Goal: Task Accomplishment & Management: Complete application form

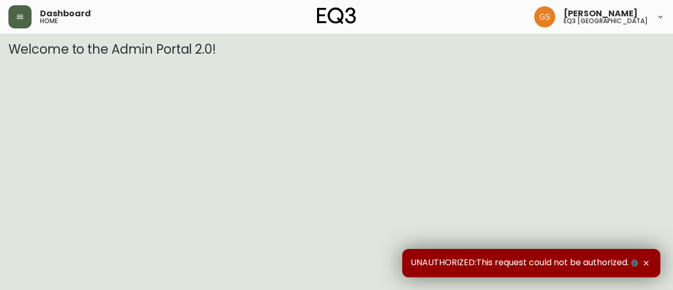
click at [16, 17] on icon "button" at bounding box center [20, 17] width 8 height 8
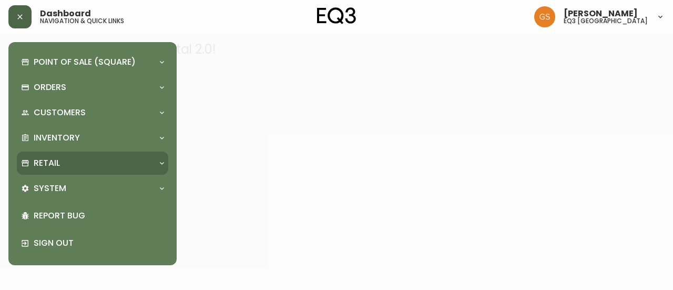
click at [107, 163] on div "Retail" at bounding box center [87, 163] width 132 height 12
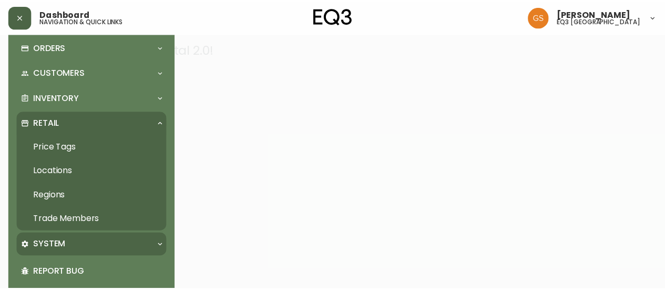
scroll to position [80, 0]
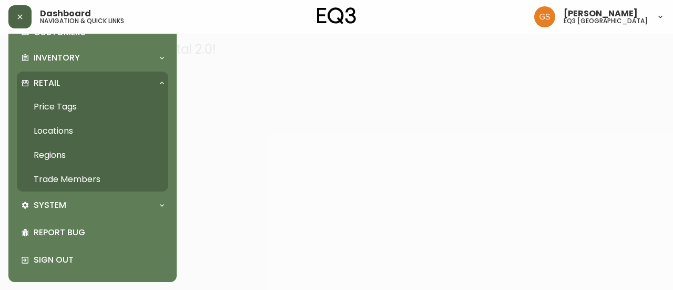
click at [88, 180] on link "Trade Members" at bounding box center [92, 179] width 151 height 24
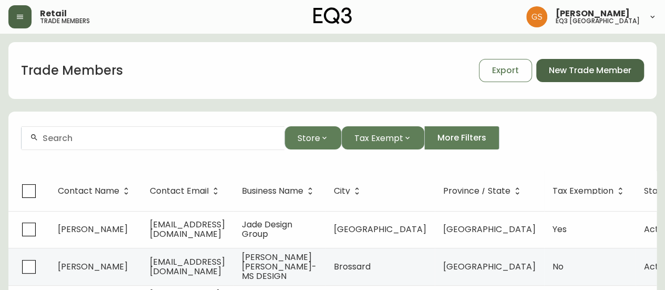
click at [581, 78] on button "New Trade Member" at bounding box center [590, 70] width 108 height 23
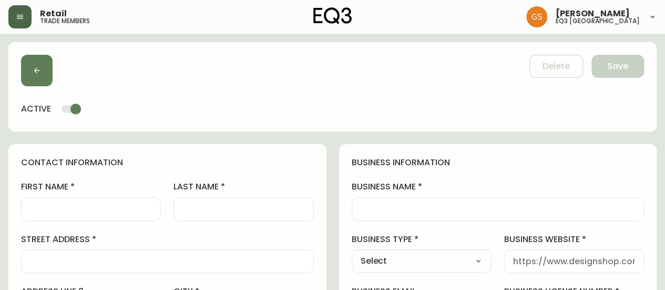
click at [100, 207] on input "first name" at bounding box center [91, 209] width 122 height 10
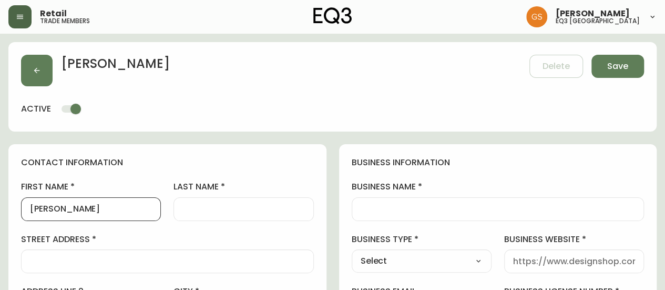
type input "[PERSON_NAME]"
click at [182, 210] on div at bounding box center [243, 209] width 140 height 24
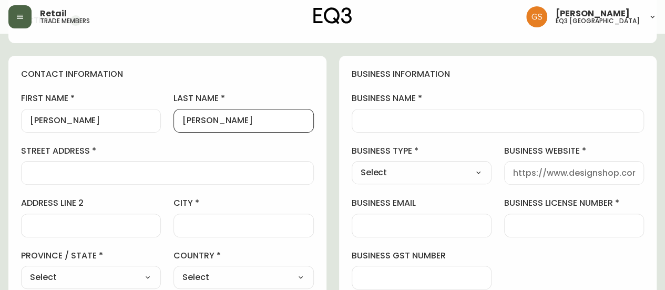
scroll to position [105, 0]
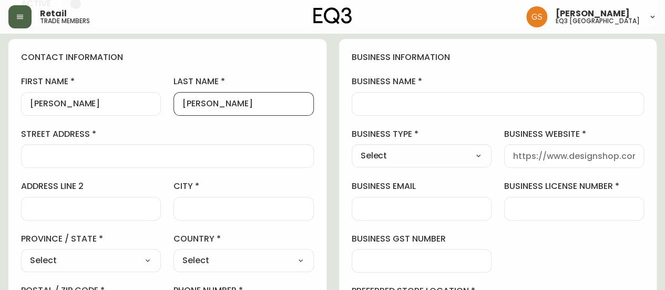
type input "[PERSON_NAME]"
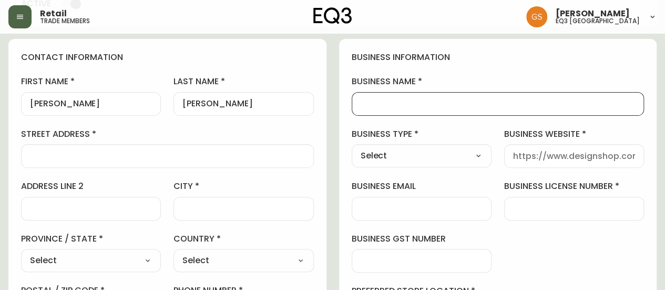
click at [384, 104] on input "business name" at bounding box center [498, 104] width 275 height 10
paste input "THE [PERSON_NAME] TEAM INC., ([PERSON_NAME] & [PERSON_NAME]) ROYAL LEPAGE NRC R…"
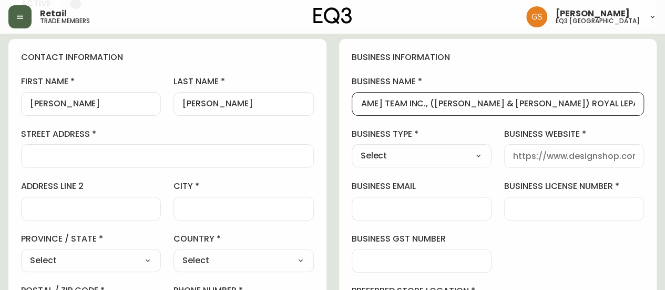
scroll to position [0, 65]
type input "THE [PERSON_NAME] TEAM INC., ([PERSON_NAME] & [PERSON_NAME]) ROYAL LEPAGE NRC R…"
click at [446, 158] on select "Select Interior Designer Architect Home Builder Contractor Real Estate Agent Ho…" at bounding box center [422, 156] width 140 height 16
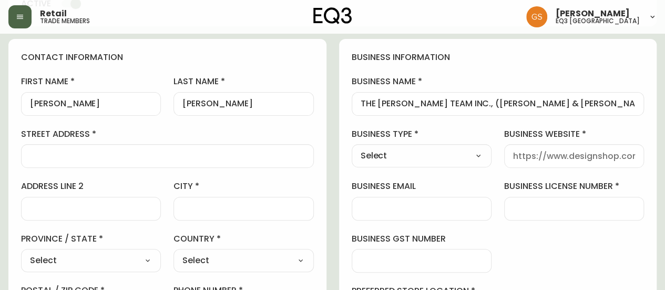
select select "Real Estate Agent"
click at [352, 148] on select "Select Interior Designer Architect Home Builder Contractor Real Estate Agent Ho…" at bounding box center [422, 156] width 140 height 16
type input "Real Estate Agent"
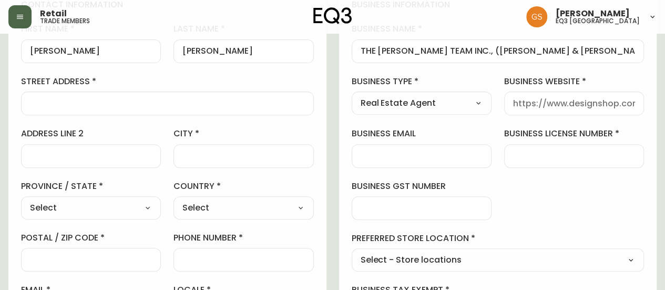
click at [522, 151] on input "business license number" at bounding box center [574, 156] width 122 height 10
type input "3009413"
click at [380, 158] on input "business email" at bounding box center [422, 156] width 122 height 10
click at [276, 119] on div "first name [PERSON_NAME] last name [PERSON_NAME][GEOGRAPHIC_DATA] address addre…" at bounding box center [167, 173] width 293 height 300
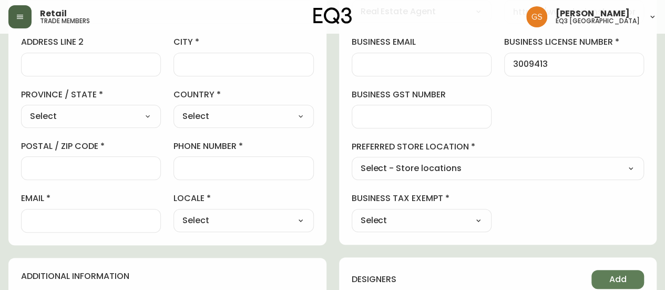
scroll to position [263, 0]
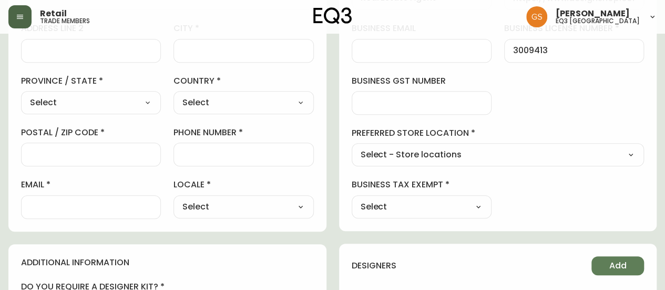
click at [374, 150] on select "Select - Store locations EQ3 [GEOGRAPHIC_DATA] EQ3 [GEOGRAPHIC_DATA] [GEOGRAPHI…" at bounding box center [498, 155] width 293 height 16
select select "cjw10z96q005b6gs00r6w7pwt"
click at [352, 147] on select "Select - Store locations EQ3 [GEOGRAPHIC_DATA] EQ3 [GEOGRAPHIC_DATA] [GEOGRAPHI…" at bounding box center [498, 155] width 293 height 16
type input "EQ3 [GEOGRAPHIC_DATA]"
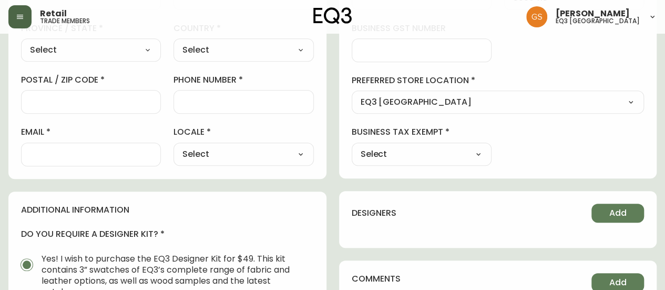
click at [241, 149] on select "Select CA_EN [GEOGRAPHIC_DATA] US_EN" at bounding box center [243, 154] width 140 height 16
select select "CA_EN"
click at [173, 146] on select "Select CA_EN [GEOGRAPHIC_DATA] US_EN" at bounding box center [243, 154] width 140 height 16
type input "CA_EN"
click at [95, 153] on input "email" at bounding box center [91, 154] width 122 height 10
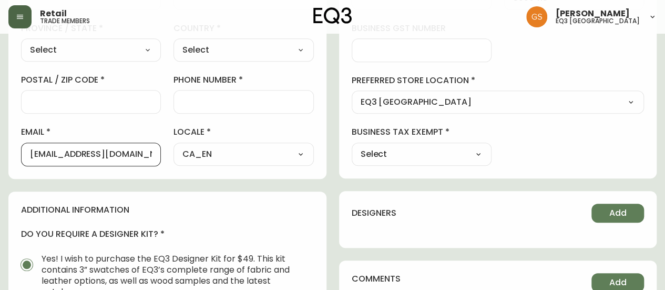
type input "[EMAIL_ADDRESS][DOMAIN_NAME]"
click at [415, 146] on select "Select Yes No" at bounding box center [422, 154] width 140 height 16
select select "false"
click at [352, 146] on select "Select Yes No" at bounding box center [422, 154] width 140 height 16
type input "No"
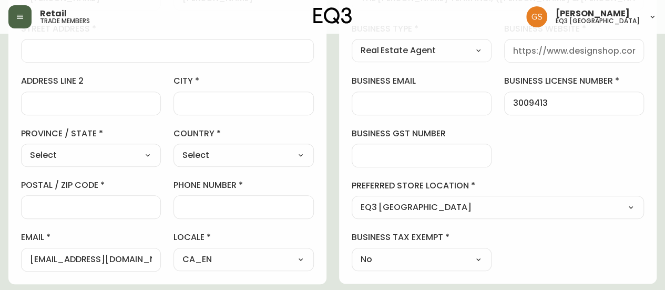
scroll to position [263, 0]
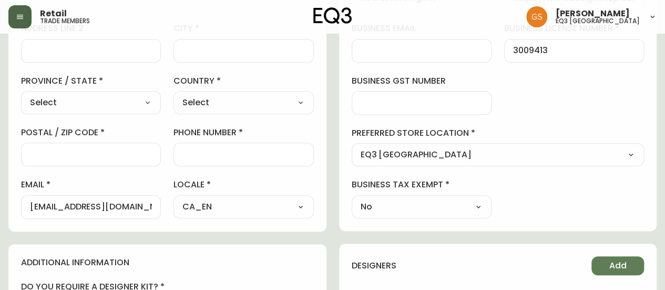
click at [210, 156] on input "phone number" at bounding box center [243, 154] width 122 height 10
type input "9053218306"
click at [186, 103] on select "Select [GEOGRAPHIC_DATA] [GEOGRAPHIC_DATA]" at bounding box center [243, 103] width 140 height 16
select select "CA"
click at [173, 95] on select "Select [GEOGRAPHIC_DATA] [GEOGRAPHIC_DATA]" at bounding box center [243, 103] width 140 height 16
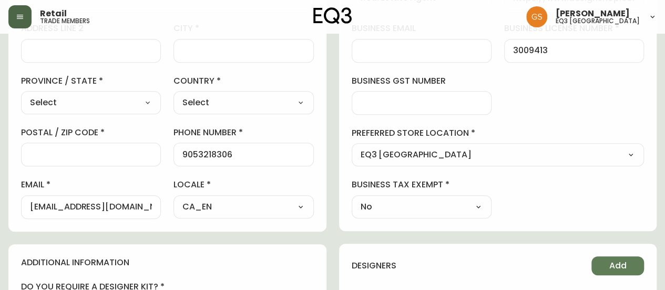
type input "[GEOGRAPHIC_DATA]"
click at [143, 102] on select "Select [GEOGRAPHIC_DATA] [GEOGRAPHIC_DATA] [GEOGRAPHIC_DATA] [GEOGRAPHIC_DATA] …" at bounding box center [91, 103] width 140 height 16
select select "ON"
click at [21, 95] on select "Select [GEOGRAPHIC_DATA] [GEOGRAPHIC_DATA] [GEOGRAPHIC_DATA] [GEOGRAPHIC_DATA] …" at bounding box center [91, 103] width 140 height 16
type input "[GEOGRAPHIC_DATA]"
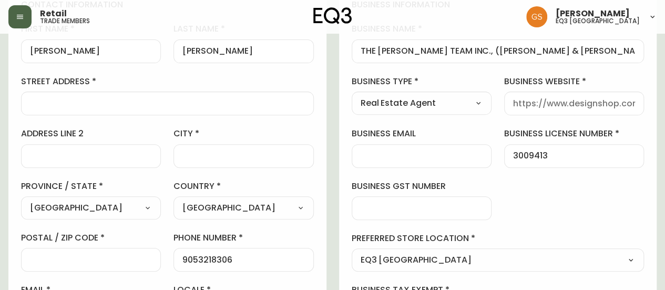
scroll to position [105, 0]
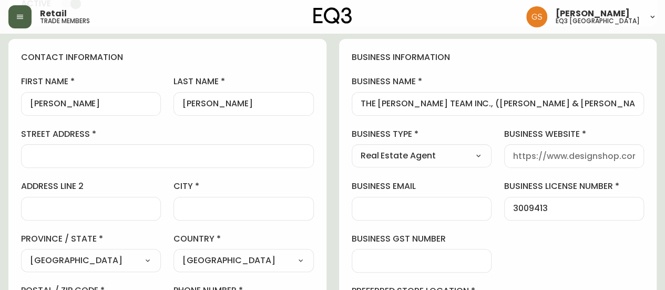
click at [137, 153] on input "street address" at bounding box center [167, 156] width 275 height 10
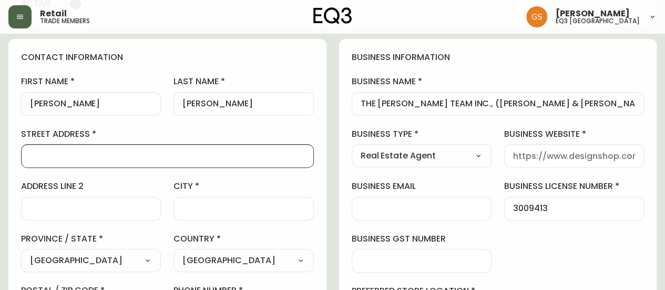
paste input "[URL][DOMAIN_NAME]"
type input "[URL][DOMAIN_NAME]"
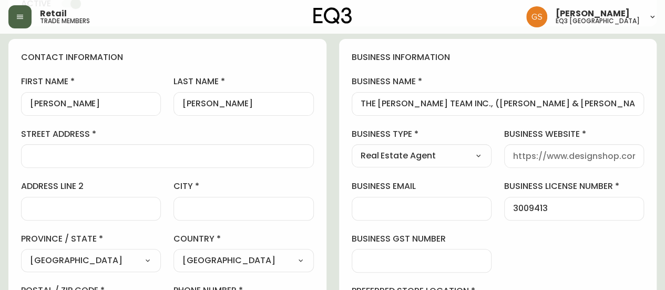
click at [375, 198] on div at bounding box center [422, 209] width 140 height 24
paste input "[URL][DOMAIN_NAME]"
type input "[URL][DOMAIN_NAME]"
click at [513, 155] on input "business website" at bounding box center [574, 156] width 122 height 10
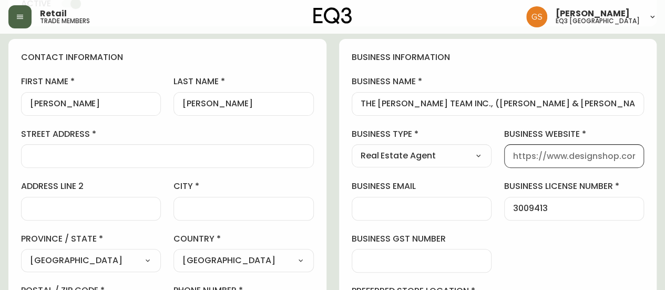
paste input "[URL][DOMAIN_NAME]"
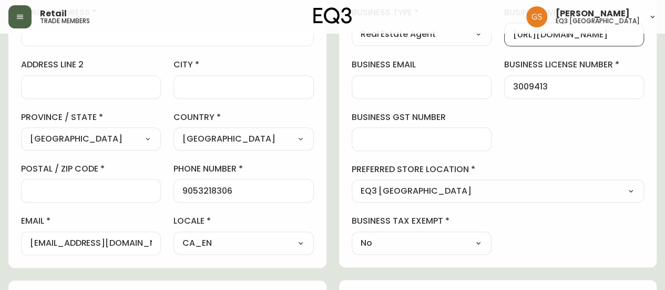
scroll to position [210, 0]
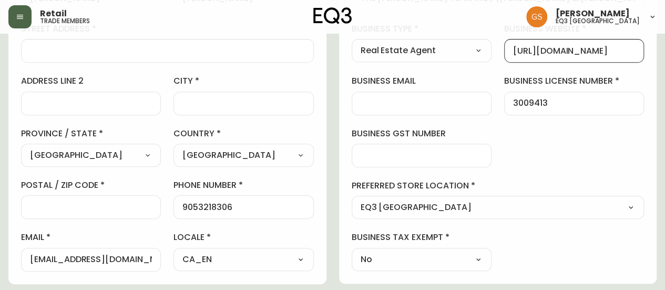
type input "[URL][DOMAIN_NAME]"
click at [129, 213] on div at bounding box center [91, 207] width 140 height 24
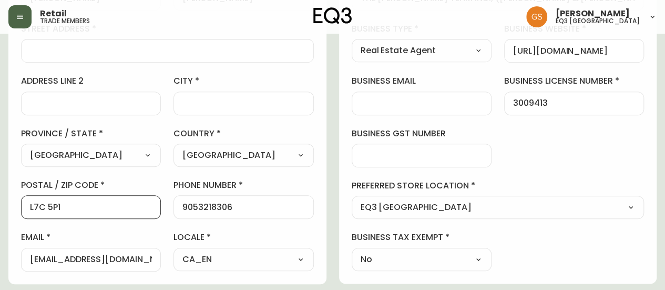
type input "L7C 5P1"
click at [217, 108] on div at bounding box center [243, 103] width 140 height 24
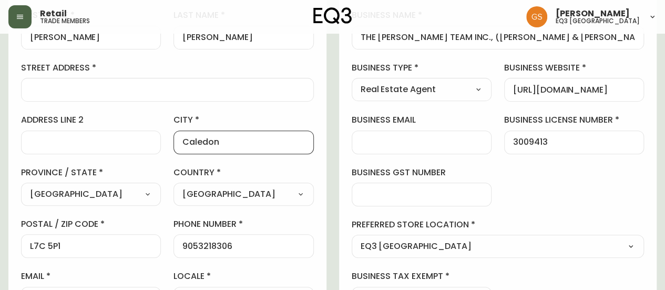
scroll to position [105, 0]
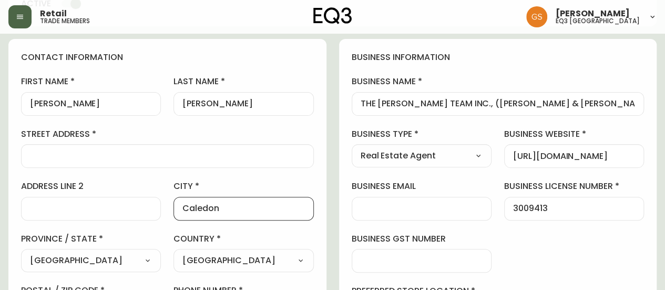
type input "Caledon"
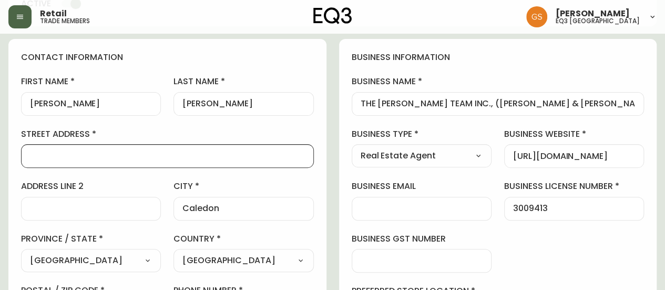
click at [203, 153] on input "street address" at bounding box center [167, 156] width 275 height 10
paste input "11 [PERSON_NAME]"
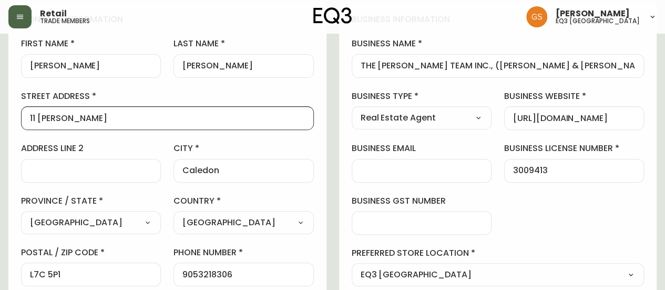
scroll to position [158, 0]
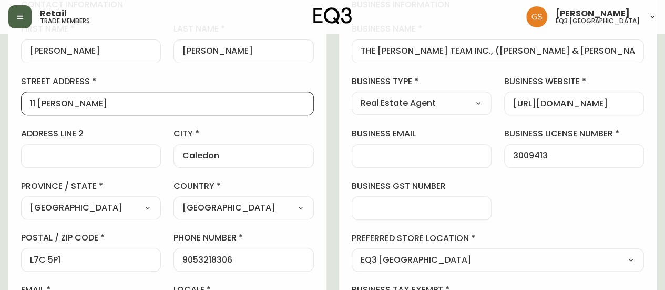
type input "11 [PERSON_NAME]"
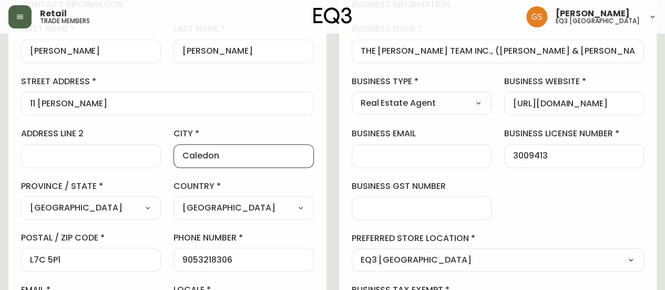
drag, startPoint x: 233, startPoint y: 155, endPoint x: 179, endPoint y: 153, distance: 54.2
click at [179, 153] on div "Caledon" at bounding box center [243, 156] width 140 height 24
paste input "Fonthill"
type input "Fonthill"
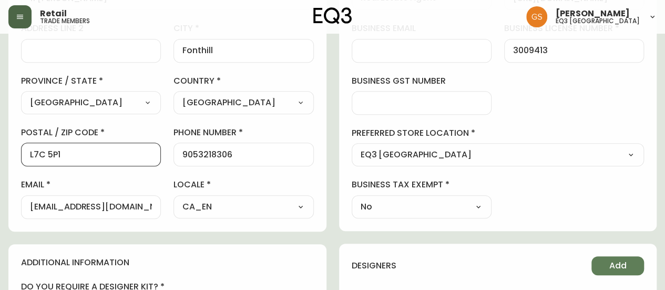
drag, startPoint x: 89, startPoint y: 152, endPoint x: 19, endPoint y: 157, distance: 70.1
click at [19, 157] on div "contact information first name [PERSON_NAME] last name [PERSON_NAME][GEOGRAPHIC…" at bounding box center [167, 56] width 318 height 350
paste input "L0S 1E3"
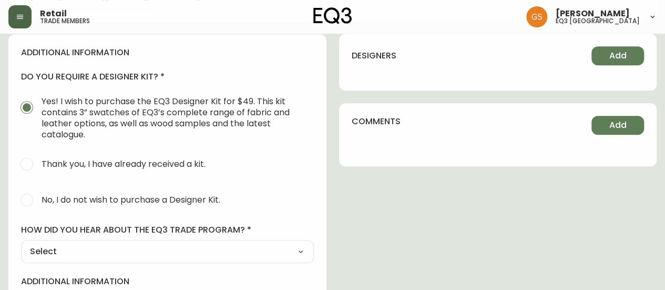
scroll to position [473, 0]
type input "L0S 1E3"
drag, startPoint x: 32, startPoint y: 198, endPoint x: 54, endPoint y: 193, distance: 23.2
click at [31, 198] on input "No, I do not wish to purchase a Designer Kit." at bounding box center [26, 199] width 23 height 23
radio input "true"
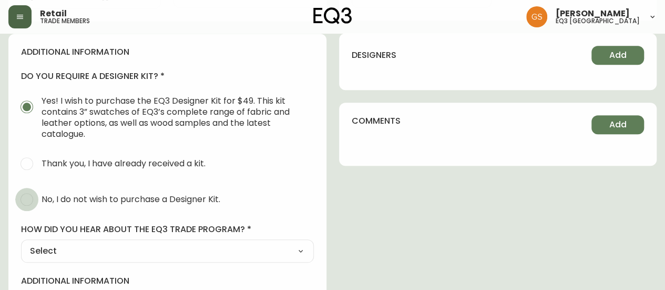
radio input "false"
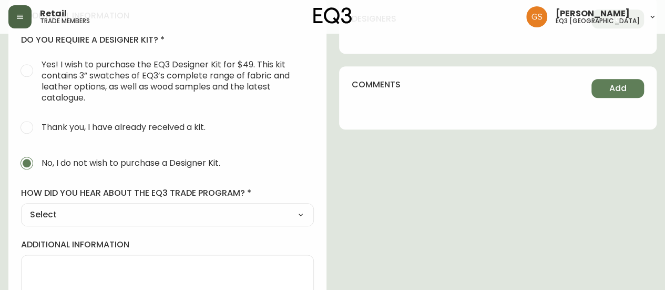
scroll to position [551, 0]
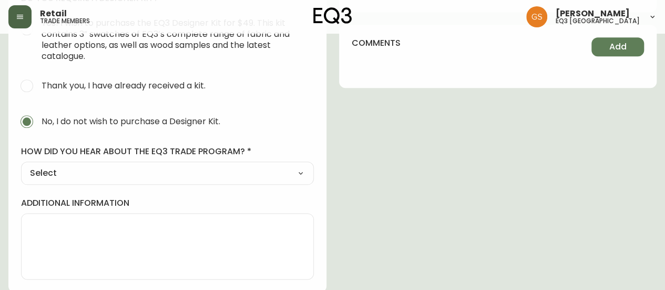
click at [243, 169] on select "Select Social Media Advertisement Trade Show Outreach from a Trade Rep Other" at bounding box center [167, 173] width 293 height 16
select select "Other"
click at [21, 165] on select "Select Social Media Advertisement Trade Show Outreach from a Trade Rep Other" at bounding box center [167, 173] width 293 height 16
type input "Other"
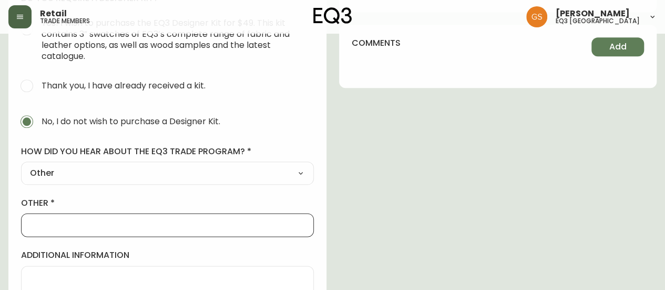
click at [73, 224] on input "other" at bounding box center [167, 225] width 275 height 10
type input "Call in"
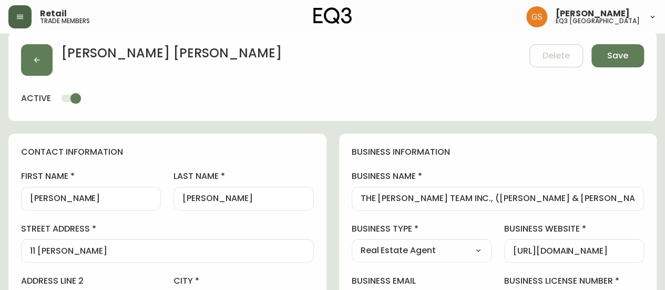
scroll to position [0, 0]
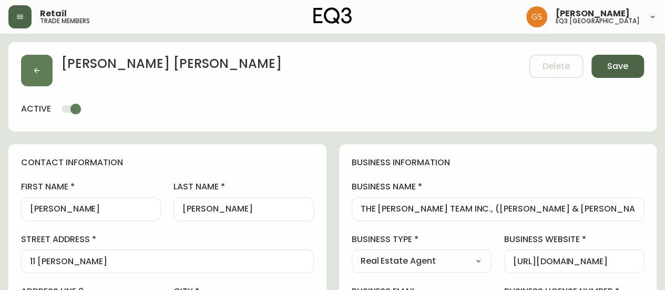
click at [620, 67] on span "Save" at bounding box center [617, 66] width 21 height 12
type input "[PHONE_NUMBER]"
type input "Other"
select select "Other"
